Goal: Task Accomplishment & Management: Use online tool/utility

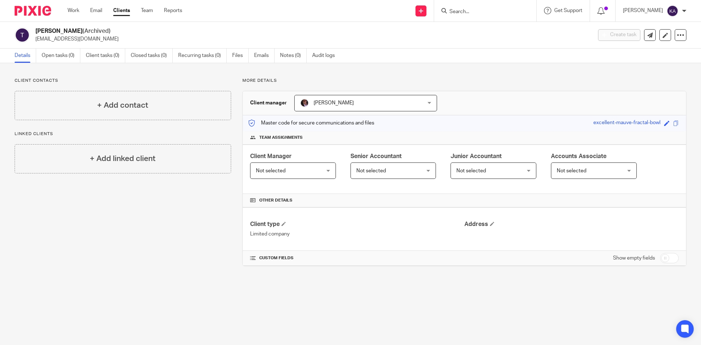
click at [460, 11] on input "Search" at bounding box center [481, 12] width 66 height 7
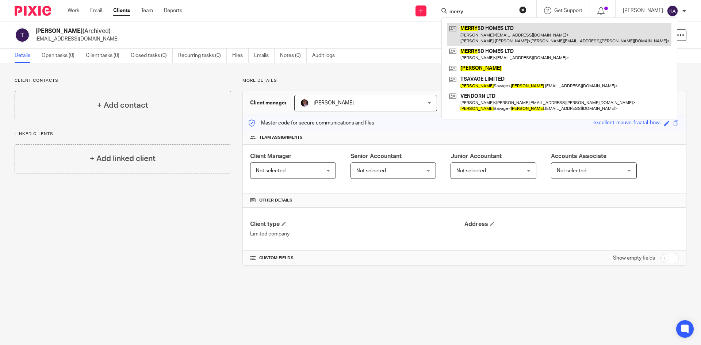
type input "merry"
click at [471, 24] on link at bounding box center [559, 34] width 224 height 23
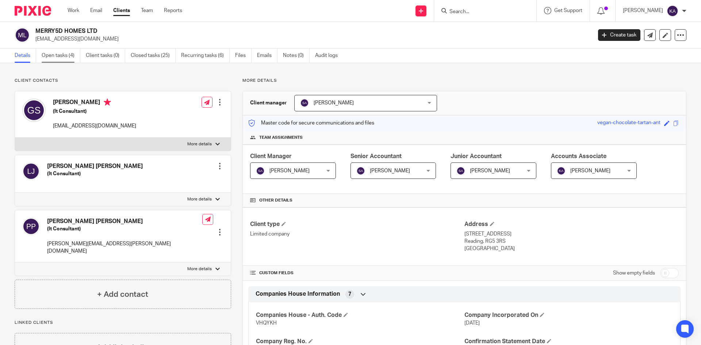
click at [62, 55] on link "Open tasks (4)" at bounding box center [61, 56] width 39 height 14
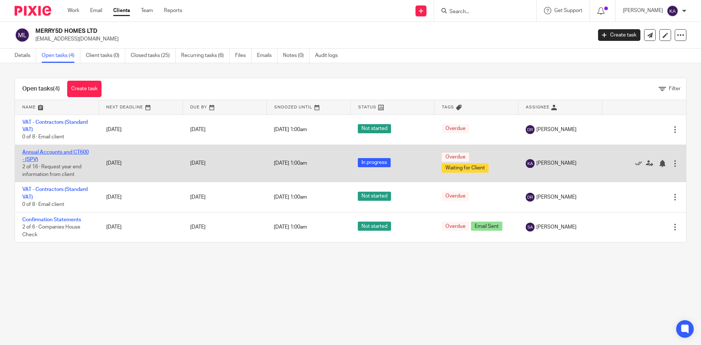
click at [64, 151] on link "Annual Accounts and CT600 - (SPV)" at bounding box center [55, 156] width 66 height 12
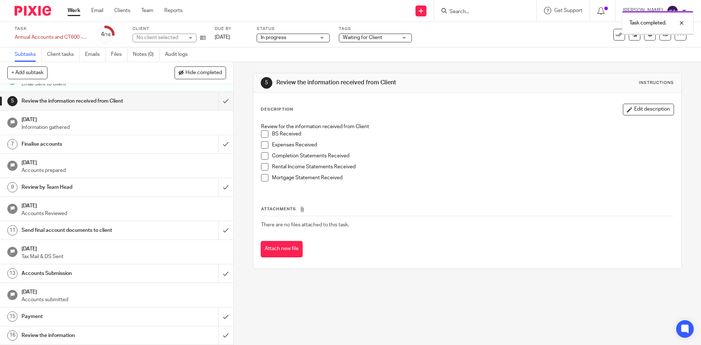
scroll to position [80, 0]
click at [219, 105] on input "submit" at bounding box center [116, 101] width 233 height 18
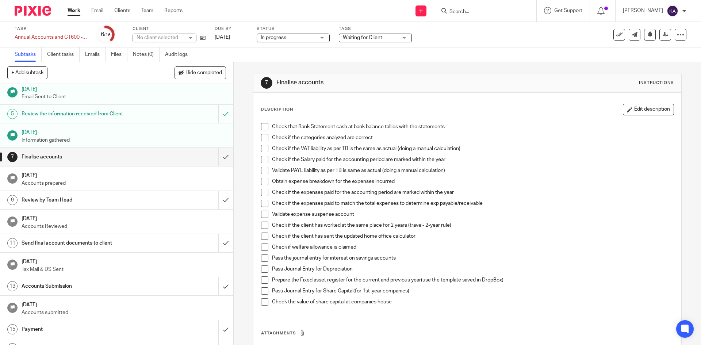
scroll to position [73, 0]
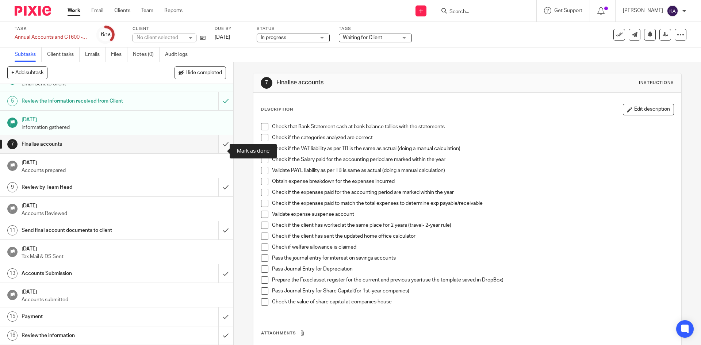
click at [216, 153] on input "submit" at bounding box center [116, 144] width 233 height 18
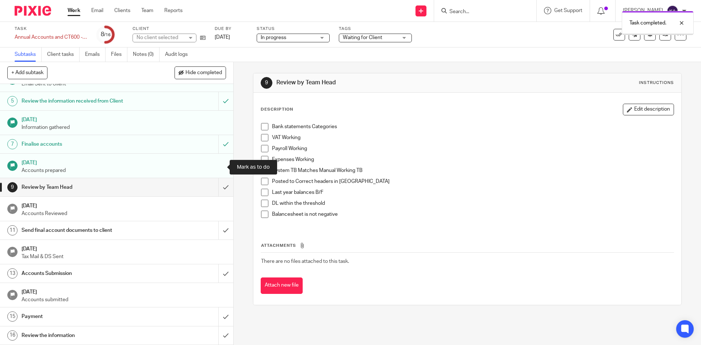
scroll to position [80, 0]
click at [221, 189] on input "submit" at bounding box center [116, 187] width 233 height 18
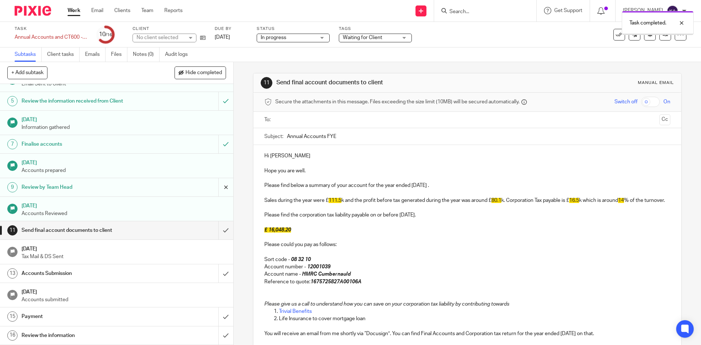
scroll to position [80, 0]
click at [288, 156] on p "Hi [PERSON_NAME]" at bounding box center [466, 155] width 405 height 7
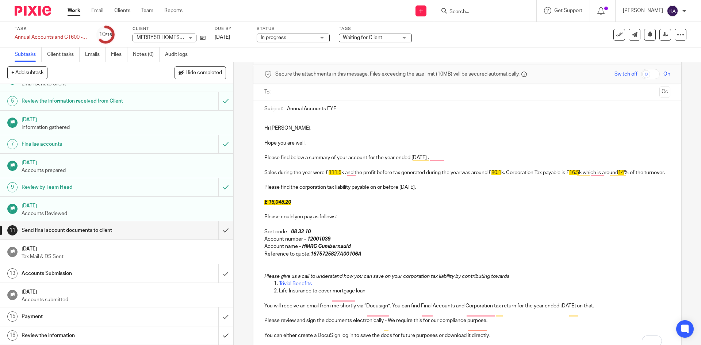
scroll to position [27, 0]
drag, startPoint x: 328, startPoint y: 173, endPoint x: 341, endPoint y: 176, distance: 13.0
click at [341, 176] on p "Sales during the year were £ 111.5 k and the profit before tax generated during…" at bounding box center [466, 173] width 405 height 7
click at [389, 174] on p "Sales during the year were £ 15.1 k and the profit before tax generated during …" at bounding box center [466, 173] width 405 height 7
drag, startPoint x: 396, startPoint y: 173, endPoint x: 375, endPoint y: 172, distance: 21.5
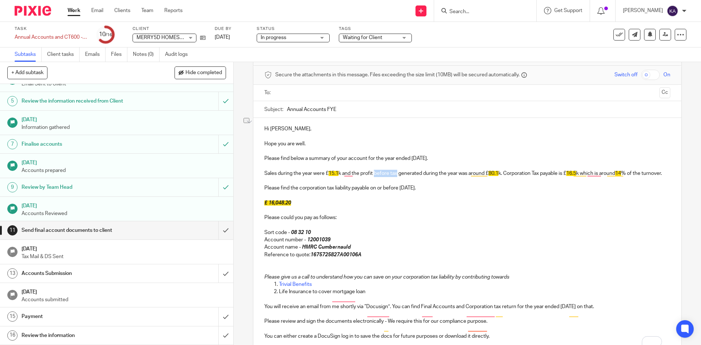
click at [374, 172] on p "Sales during the year were £ 15.1 k and the profit before tax generated during …" at bounding box center [466, 173] width 405 height 7
drag, startPoint x: 486, startPoint y: 173, endPoint x: 476, endPoint y: 176, distance: 10.7
click at [476, 176] on p "Sales during the year were £ 15.1 k and the profit loss generated during the ye…" at bounding box center [466, 173] width 405 height 7
drag, startPoint x: 493, startPoint y: 173, endPoint x: 507, endPoint y: 189, distance: 21.5
click at [507, 189] on div "Hi Ganesh, Hope you are well. Please find below a summary of your account for t…" at bounding box center [466, 231] width 427 height 227
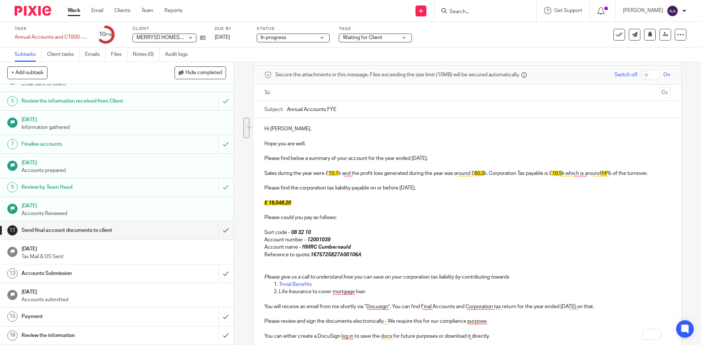
click at [495, 173] on p "Sales during the year were £ 15.1 k and the profit loss generated during the ye…" at bounding box center [466, 173] width 405 height 7
drag, startPoint x: 491, startPoint y: 170, endPoint x: 494, endPoint y: 187, distance: 16.6
click at [494, 187] on div "Hi Ganesh, Hope you are well. Please find below a summary of your account for t…" at bounding box center [466, 231] width 427 height 227
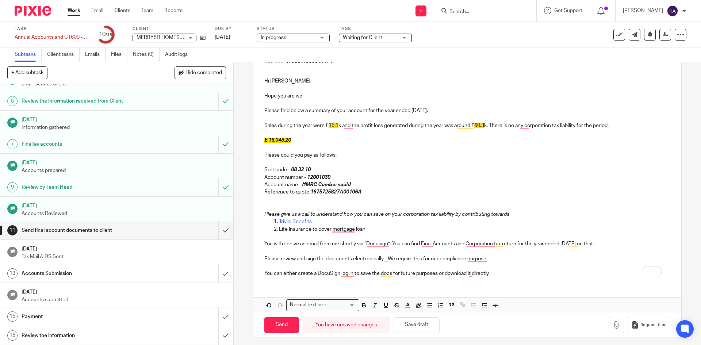
scroll to position [78, 0]
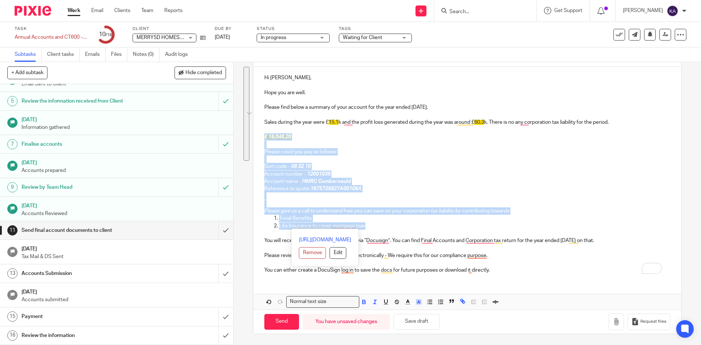
drag, startPoint x: 372, startPoint y: 229, endPoint x: 255, endPoint y: 135, distance: 150.3
click at [255, 135] on div "Hi Ganesh, Hope you are well. Please find below a summary of your account for t…" at bounding box center [466, 173] width 427 height 212
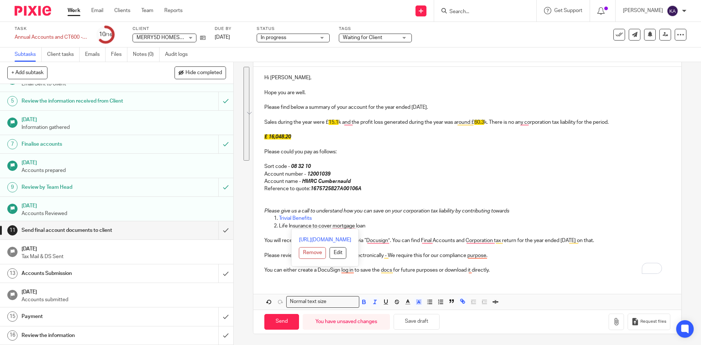
scroll to position [0, 0]
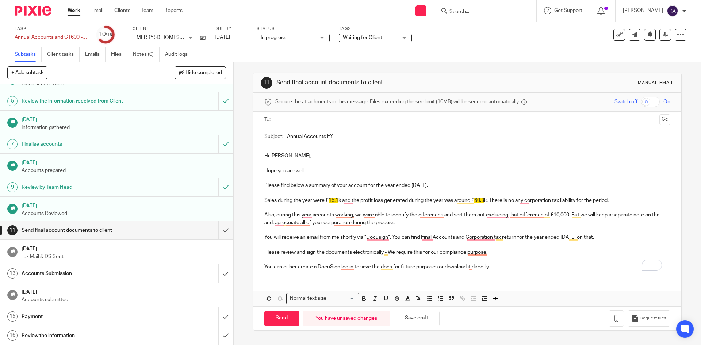
click at [495, 264] on p "You can either create a DocuSign log in to save the docs for future purposes or…" at bounding box center [466, 266] width 405 height 7
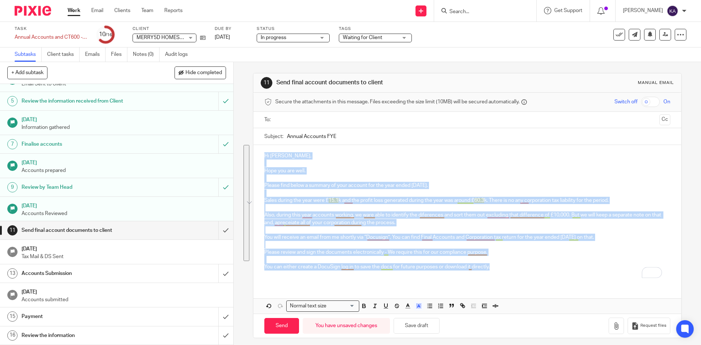
drag, startPoint x: 493, startPoint y: 267, endPoint x: 253, endPoint y: 145, distance: 269.4
click at [253, 145] on div "Hi Ganesh, Hope you are well. Please find below a summary of your account for t…" at bounding box center [466, 214] width 427 height 139
copy div "Hi Ganesh, Hope you are well. Please find below a summary of your account for t…"
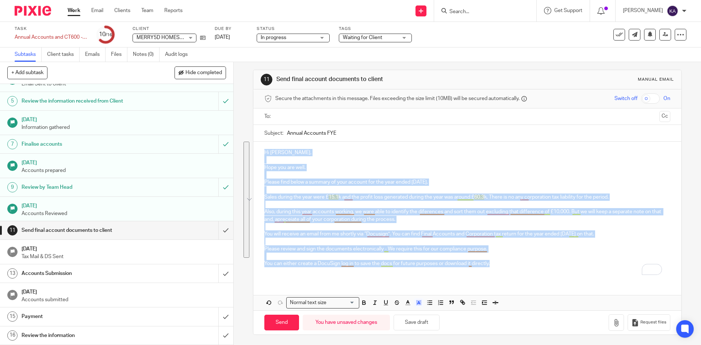
scroll to position [4, 0]
click at [504, 262] on p "You can either create a DocuSign log in to save the docs for future purposes or…" at bounding box center [466, 262] width 405 height 7
click at [498, 265] on p "You can either create a DocuSign log in to save the docs for future purposes or…" at bounding box center [466, 262] width 405 height 7
drag, startPoint x: 495, startPoint y: 265, endPoint x: 247, endPoint y: 144, distance: 276.3
click at [247, 144] on div "11 Send final account documents to client Manual email Secure the attachments i…" at bounding box center [467, 203] width 467 height 283
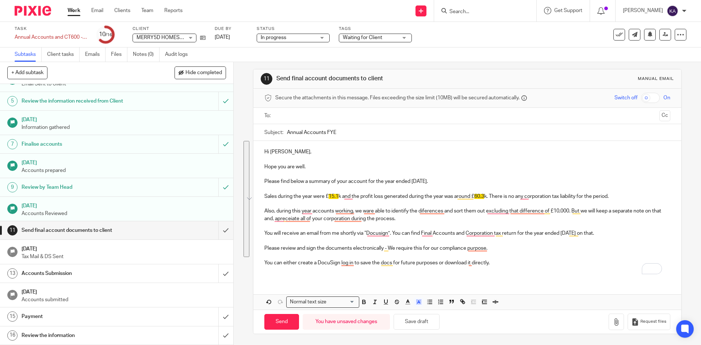
scroll to position [0, 0]
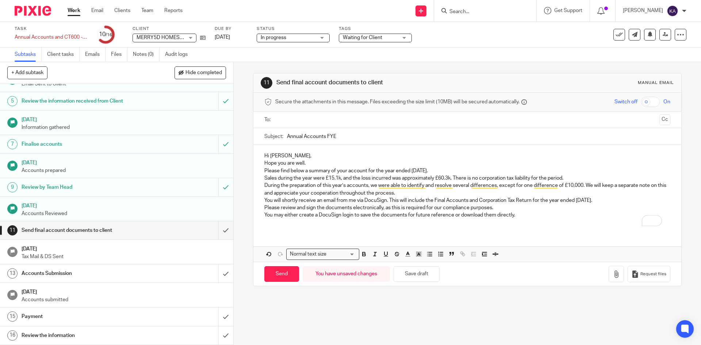
click at [298, 154] on p "Hi Ganesh," at bounding box center [466, 155] width 405 height 7
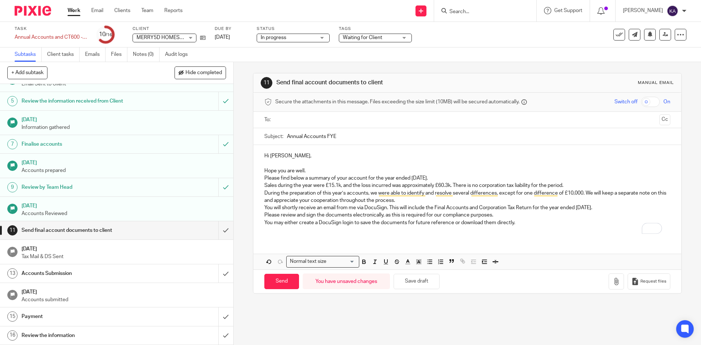
click at [319, 170] on p "Hope you are well." at bounding box center [466, 170] width 405 height 7
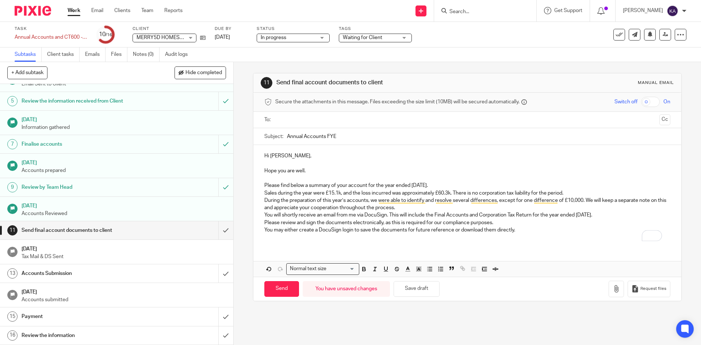
click at [452, 184] on p "Please find below a summary of your account for the year ended 30 Sep 2024." at bounding box center [466, 185] width 405 height 7
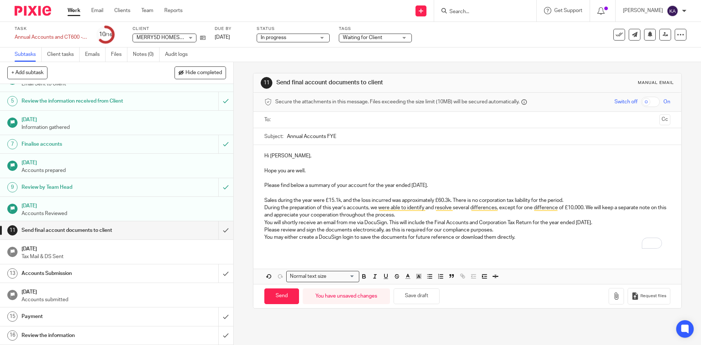
click at [581, 200] on p "Sales during the year were £15.1k, and the loss incurred was approximately £60.…" at bounding box center [466, 200] width 405 height 7
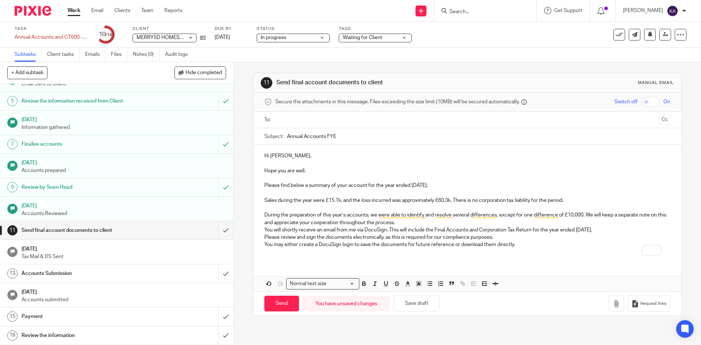
click at [417, 224] on p "During the preparation of this year’s accounts, we were able to identify and re…" at bounding box center [466, 218] width 405 height 15
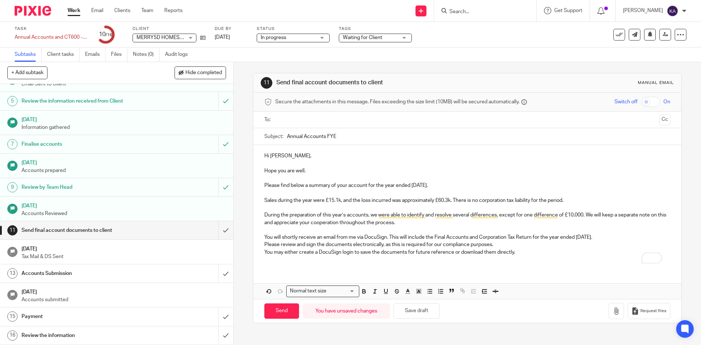
click at [621, 236] on p "You will shortly receive an email from me via DocuSign. This will include the F…" at bounding box center [466, 237] width 405 height 7
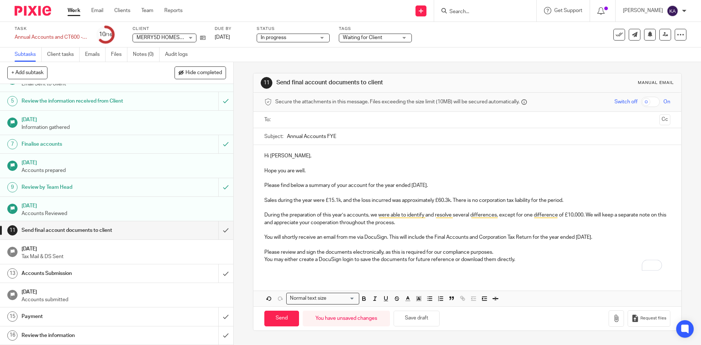
click at [503, 251] on p "Please review and sign the documents electronically, as this is required for ou…" at bounding box center [466, 251] width 405 height 7
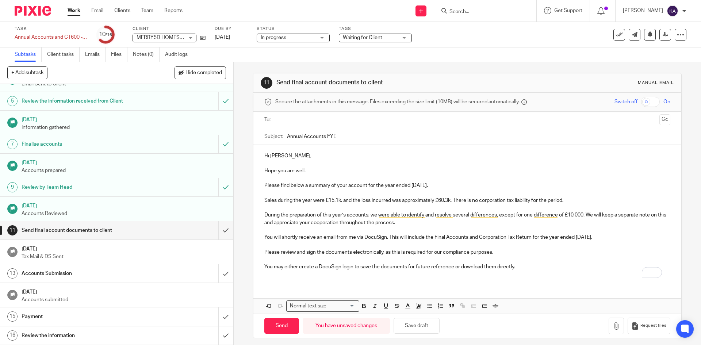
click at [527, 267] on p "You may either create a DocuSign login to save the documents for future referen…" at bounding box center [466, 266] width 405 height 7
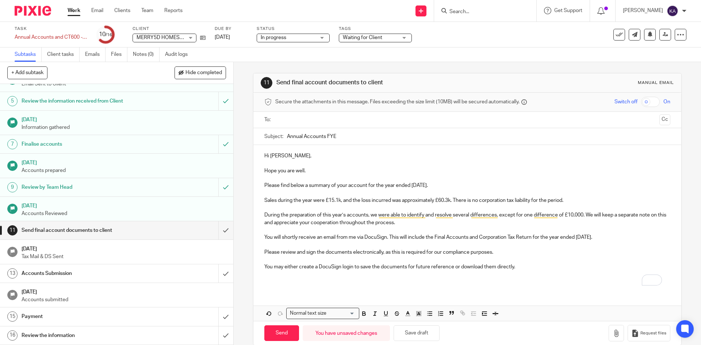
drag, startPoint x: 353, startPoint y: 136, endPoint x: 257, endPoint y: 137, distance: 96.7
click at [257, 137] on div "Subject: Annual Accounts FYE" at bounding box center [466, 136] width 427 height 17
paste input "Jun' 24 -"
click at [342, 134] on input "Annual Accounts FYE Jun' 24 -" at bounding box center [478, 136] width 383 height 16
click at [382, 139] on input "Annual Accounts FYE Sep' 24 -" at bounding box center [478, 136] width 383 height 16
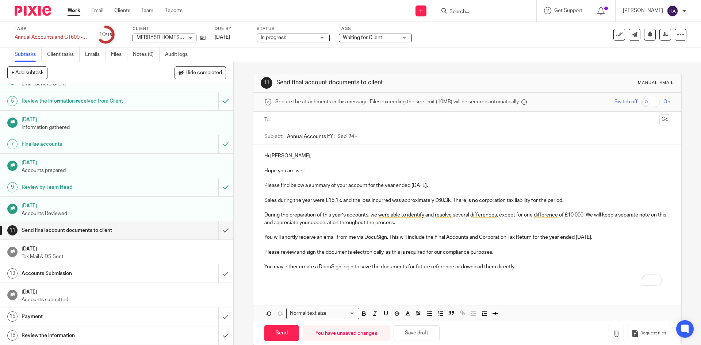
paste input "MERRY5D HOMES LTD"
type input "Annual Accounts FYE Sep' 24 - MERRY5D HOMES LTD"
click at [280, 115] on ul at bounding box center [467, 120] width 383 height 12
click at [281, 117] on input "text" at bounding box center [467, 120] width 378 height 8
click at [659, 119] on button "Cc" at bounding box center [664, 120] width 11 height 11
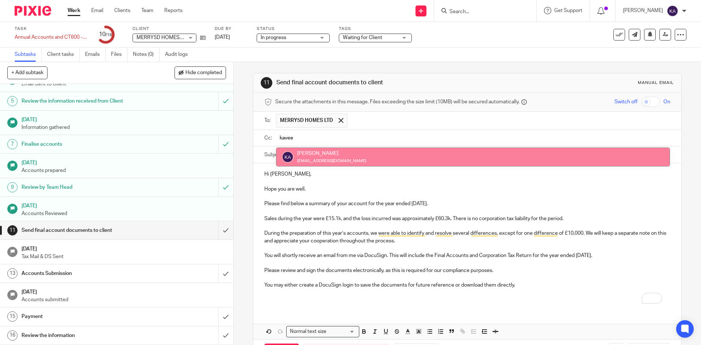
type input "kavee"
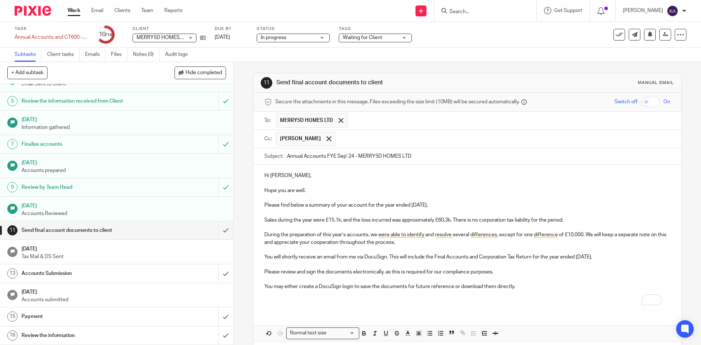
scroll to position [31, 0]
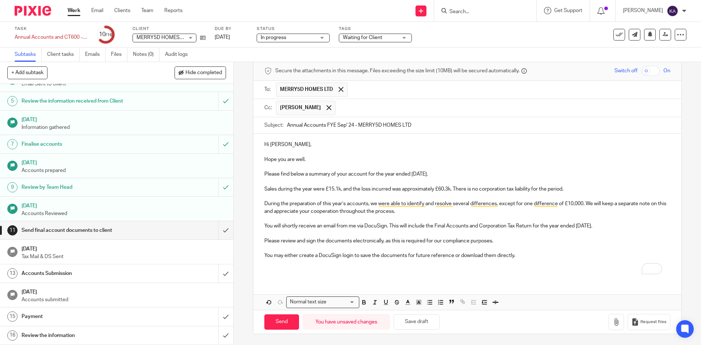
click at [402, 263] on p "To enrich screen reader interactions, please activate Accessibility in Grammarl…" at bounding box center [466, 262] width 405 height 7
click at [524, 257] on p "You may either create a DocuSign login to save the documents for future referen…" at bounding box center [466, 255] width 405 height 7
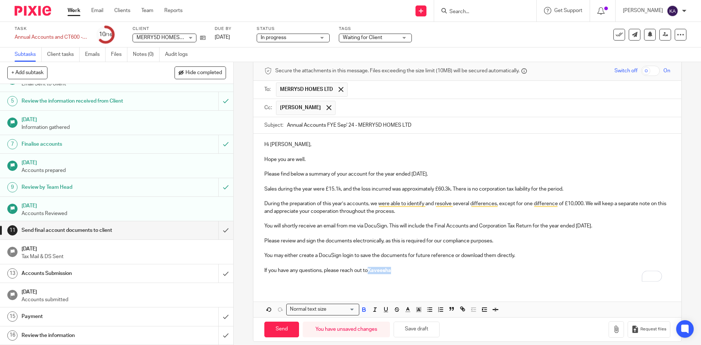
drag, startPoint x: 394, startPoint y: 271, endPoint x: 367, endPoint y: 270, distance: 27.4
click at [367, 270] on p "If you have any questions, please reach out to Kaveesha" at bounding box center [466, 270] width 405 height 7
click at [362, 309] on icon "button" at bounding box center [363, 310] width 3 height 2
click at [389, 278] on p "To enrich screen reader interactions, please activate Accessibility in Grammarl…" at bounding box center [466, 277] width 405 height 7
click at [395, 270] on p "If you have any questions, please reach out to Kaveesha" at bounding box center [466, 270] width 405 height 7
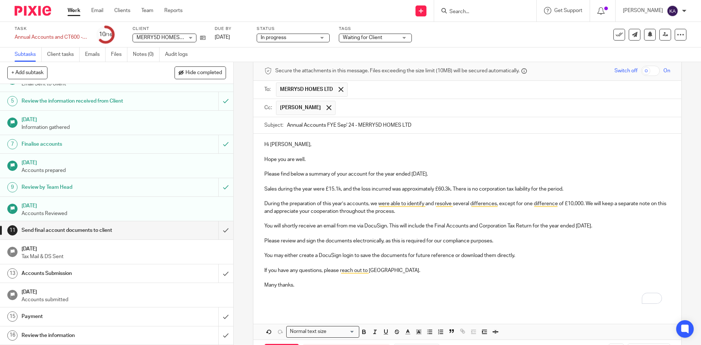
scroll to position [61, 0]
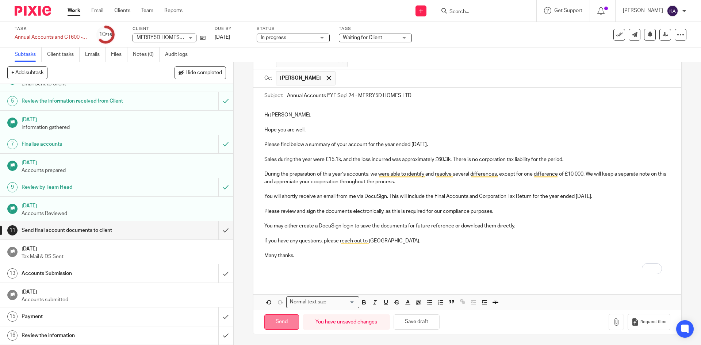
click at [279, 321] on input "Send" at bounding box center [281, 322] width 35 height 16
type input "Sent"
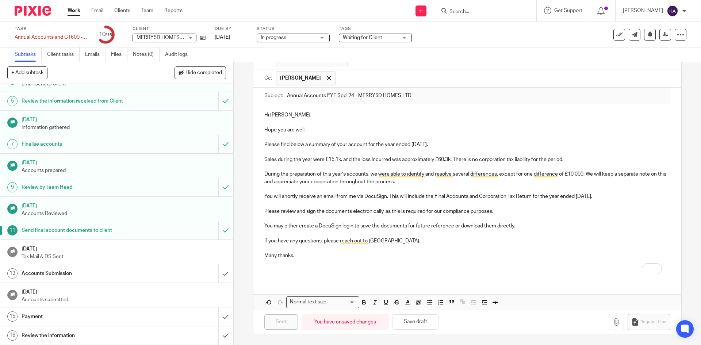
click at [684, 10] on div at bounding box center [684, 11] width 4 height 4
click at [655, 51] on span "Logout" at bounding box center [652, 50] width 16 height 5
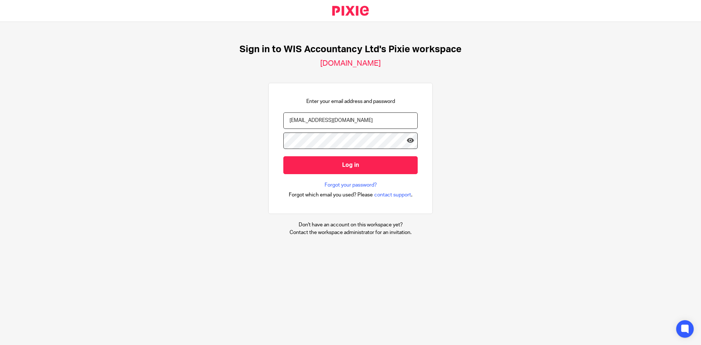
click at [316, 123] on input "[EMAIL_ADDRESS][DOMAIN_NAME]" at bounding box center [350, 120] width 134 height 16
type input "[PERSON_NAME][EMAIL_ADDRESS][PERSON_NAME][DOMAIN_NAME]"
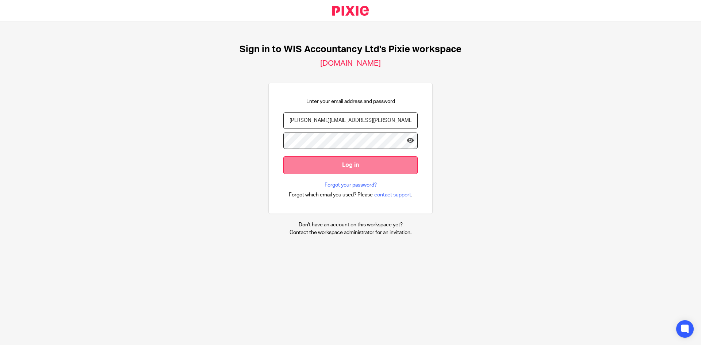
click at [344, 166] on input "Log in" at bounding box center [350, 165] width 134 height 18
